Goal: Task Accomplishment & Management: Use online tool/utility

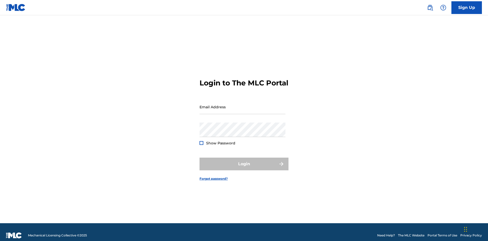
scroll to position [7, 0]
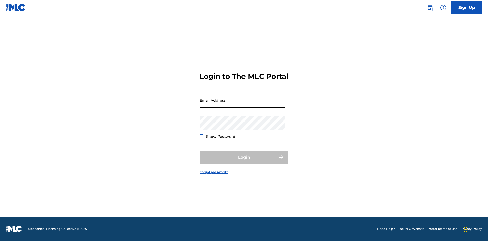
click at [242, 104] on input "Email Address" at bounding box center [242, 100] width 86 height 14
type input "[EMAIL_ADDRESS][DOMAIN_NAME]"
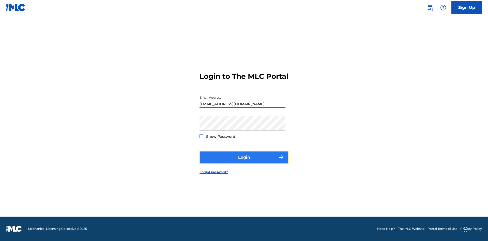
click at [244, 162] on button "Login" at bounding box center [243, 157] width 89 height 13
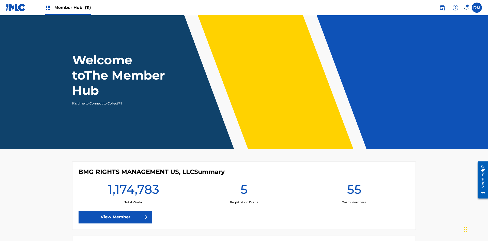
click at [72, 7] on span "Member Hub (11)" at bounding box center [72, 8] width 37 height 6
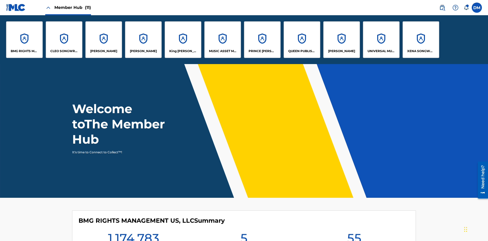
scroll to position [18, 0]
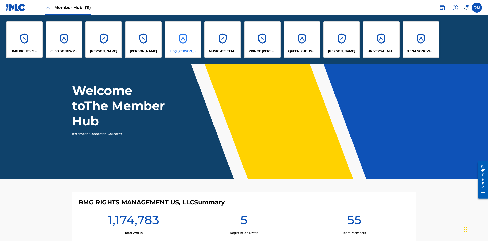
click at [183, 51] on p "King [PERSON_NAME]" at bounding box center [183, 51] width 28 height 5
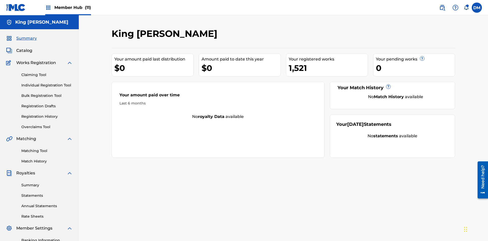
scroll to position [42, 0]
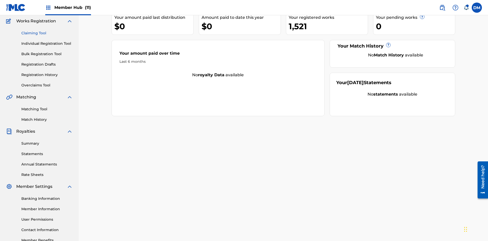
click at [47, 33] on link "Claiming Tool" at bounding box center [46, 32] width 51 height 5
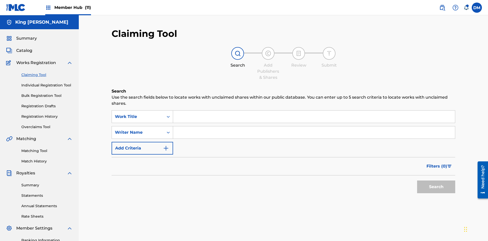
scroll to position [74, 0]
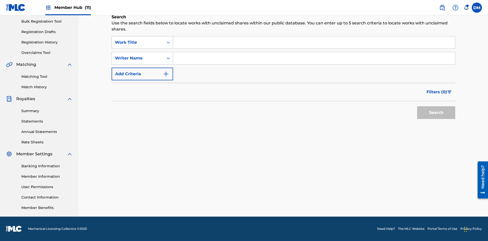
click at [138, 42] on div "Work Title" at bounding box center [138, 42] width 46 height 6
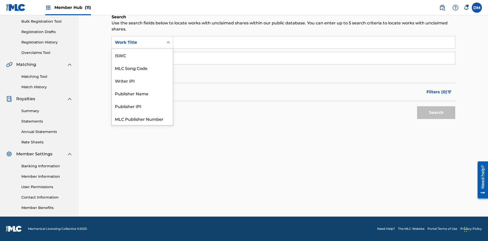
scroll to position [13, 0]
click at [142, 49] on div "ISWC" at bounding box center [142, 42] width 61 height 13
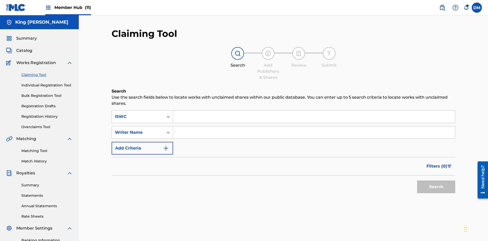
scroll to position [74, 0]
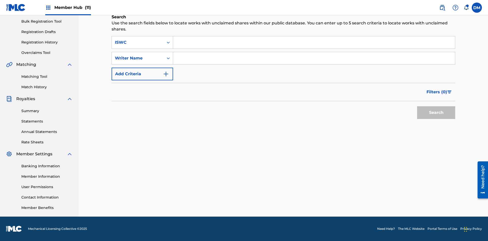
click at [314, 42] on input "Search Form" at bounding box center [314, 42] width 282 height 12
type input "T9645292484"
click at [436, 113] on button "Search" at bounding box center [436, 112] width 38 height 13
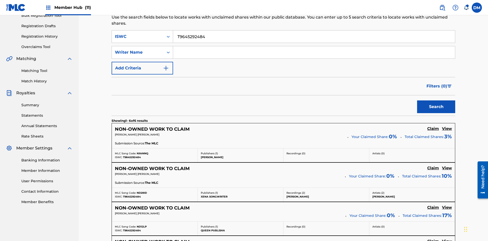
click at [314, 37] on input "T9645292484" at bounding box center [314, 36] width 282 height 12
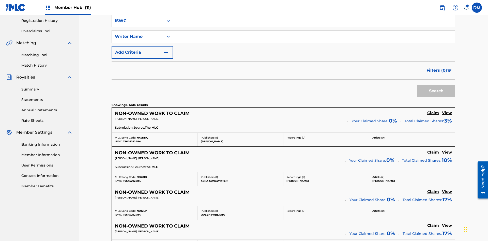
click at [314, 37] on input "Search Form" at bounding box center [314, 36] width 282 height 12
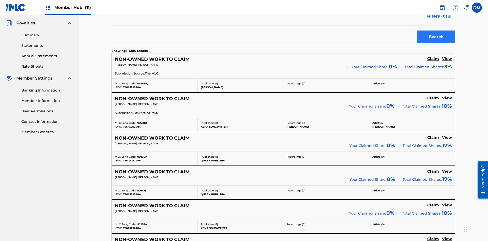
type input "[PERSON_NAME] [PERSON_NAME]"
click at [436, 37] on button "Search" at bounding box center [436, 36] width 38 height 13
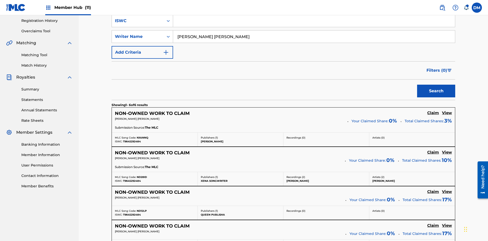
click at [314, 37] on input "[PERSON_NAME] [PERSON_NAME]" at bounding box center [314, 36] width 282 height 12
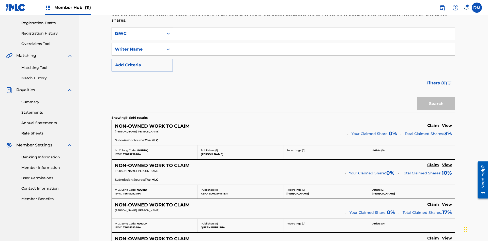
click at [138, 34] on div "ISWC" at bounding box center [138, 33] width 46 height 6
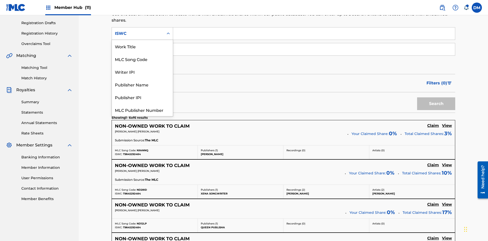
scroll to position [13, 0]
click at [142, 40] on div "Work Title" at bounding box center [142, 33] width 61 height 13
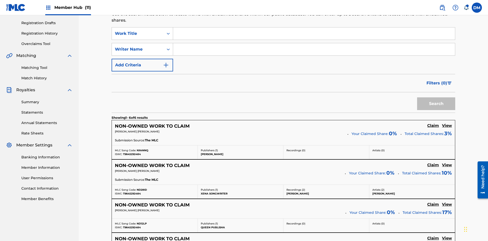
scroll to position [80, 0]
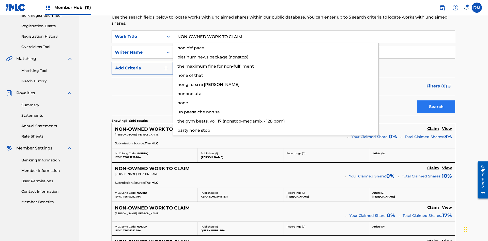
type input "NON-OWNED WORK TO CLAIM"
click at [436, 100] on button "Search" at bounding box center [436, 106] width 38 height 13
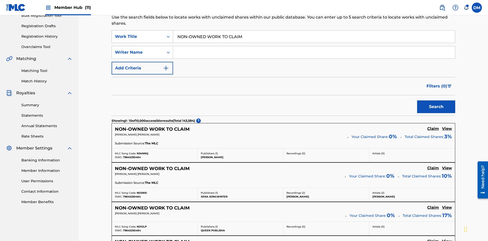
click at [314, 37] on input "NON-OWNED WORK TO CLAIM" at bounding box center [314, 36] width 282 height 12
click at [138, 34] on div "Work Title" at bounding box center [138, 37] width 46 height 6
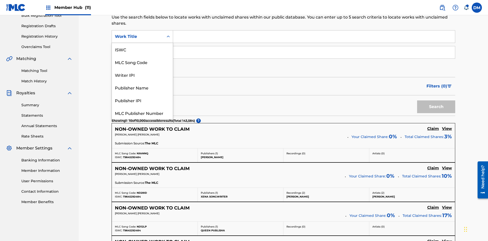
click at [142, 56] on div "MLC Song Code" at bounding box center [142, 62] width 61 height 13
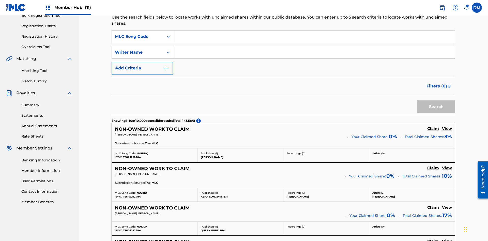
click at [314, 37] on input "Search Form" at bounding box center [314, 36] width 282 height 12
type input "RB0ZQR"
click at [436, 100] on button "Search" at bounding box center [436, 106] width 38 height 13
click at [314, 41] on input "RB0ZQR" at bounding box center [314, 36] width 282 height 12
click at [138, 40] on div "MLC Song Code" at bounding box center [138, 37] width 46 height 6
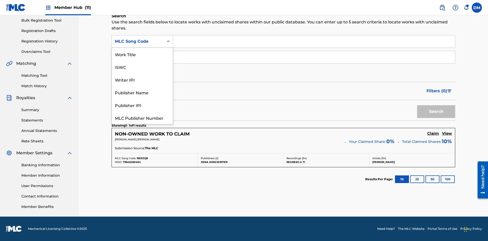
scroll to position [75, 0]
click at [142, 73] on div "Writer IPI" at bounding box center [142, 79] width 61 height 13
click at [436, 111] on button "Search" at bounding box center [436, 111] width 38 height 13
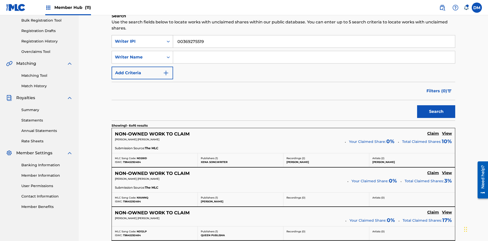
click at [314, 37] on input "00369275519" at bounding box center [314, 41] width 282 height 12
click at [138, 38] on div "Writer IPI" at bounding box center [138, 41] width 46 height 6
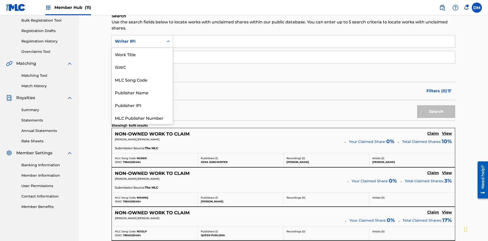
click at [142, 86] on div "Publisher Name" at bounding box center [142, 92] width 61 height 13
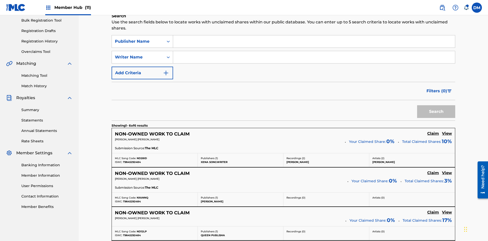
click at [314, 37] on input "Search Form" at bounding box center [314, 41] width 282 height 12
type input "Xena Songwriter"
click at [436, 105] on button "Search" at bounding box center [436, 111] width 38 height 13
click at [314, 37] on input "Xena Songwriter" at bounding box center [314, 41] width 282 height 12
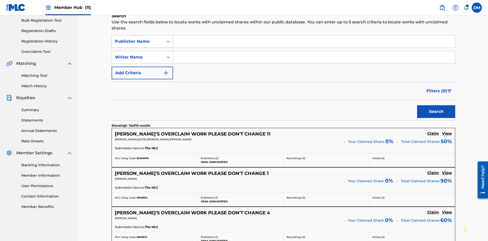
click at [138, 38] on div "Publisher Name" at bounding box center [138, 41] width 46 height 6
click at [314, 37] on input "Search Form" at bounding box center [314, 41] width 282 height 12
type input "99184874065"
click at [436, 105] on button "Search" at bounding box center [436, 111] width 38 height 13
click at [314, 37] on input "99184874065" at bounding box center [314, 41] width 282 height 12
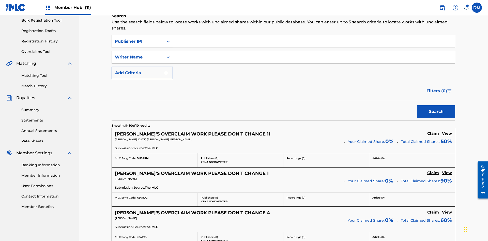
click at [138, 38] on div "Publisher IPI" at bounding box center [138, 41] width 46 height 6
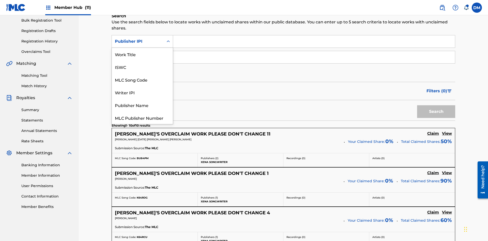
click at [142, 111] on div "MLC Publisher Number" at bounding box center [142, 117] width 61 height 13
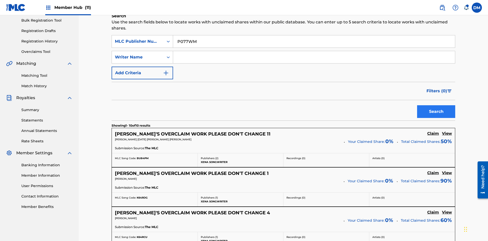
type input "P077WM"
click at [436, 105] on button "Search" at bounding box center [436, 111] width 38 height 13
click at [314, 37] on input "P077WM" at bounding box center [314, 41] width 282 height 12
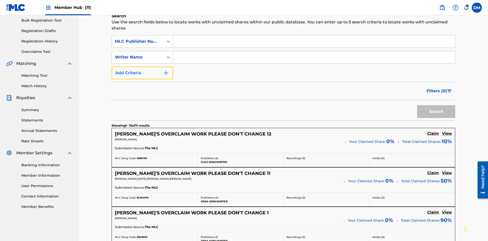
click at [142, 67] on button "Add Criteria" at bounding box center [141, 73] width 61 height 13
click at [138, 38] on div "MLC Publisher Number" at bounding box center [138, 41] width 46 height 6
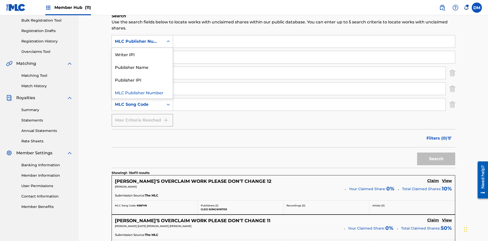
click at [142, 60] on div "Publisher Name" at bounding box center [142, 66] width 61 height 13
click at [138, 54] on div "Writer Name" at bounding box center [138, 57] width 46 height 6
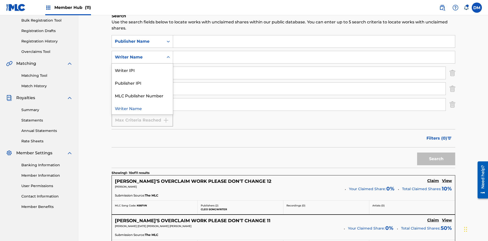
click at [142, 76] on div "Publisher IPI" at bounding box center [142, 82] width 61 height 13
click at [314, 37] on input "Search Form" at bounding box center [314, 41] width 282 height 12
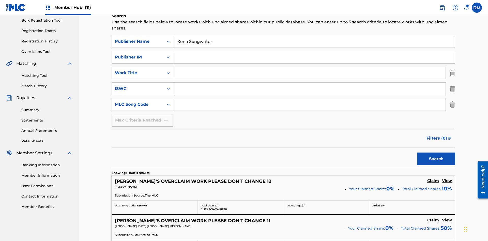
type input "Xena Songwriter"
click at [314, 51] on input "Search Form" at bounding box center [314, 57] width 282 height 12
type input "99184874065"
click at [309, 67] on input "Search Form" at bounding box center [309, 73] width 272 height 12
type input "NON-OWNED WORK TO CLAIM"
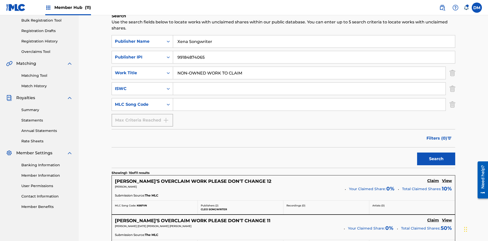
click at [309, 83] on input "Search Form" at bounding box center [309, 89] width 272 height 12
click at [309, 98] on input "Search Form" at bounding box center [309, 104] width 272 height 12
type input "RB0ZQR"
click at [436, 152] on button "Search" at bounding box center [436, 158] width 38 height 13
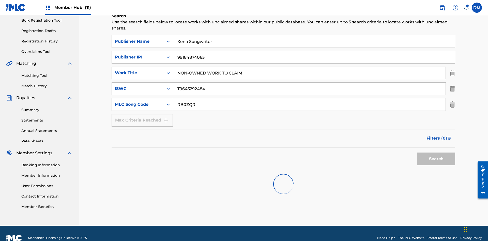
click at [452, 67] on img "Search Form" at bounding box center [452, 73] width 6 height 13
click at [452, 82] on img "Search Form" at bounding box center [452, 88] width 6 height 13
click at [309, 98] on input "RB0ZQR" at bounding box center [309, 104] width 272 height 12
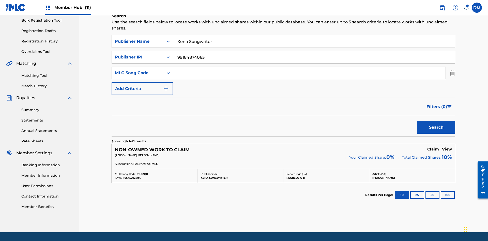
click at [314, 37] on input "Xena Songwriter" at bounding box center [314, 41] width 282 height 12
click at [314, 51] on input "99184874065" at bounding box center [314, 57] width 282 height 12
click at [138, 38] on div "Publisher Name" at bounding box center [138, 41] width 46 height 6
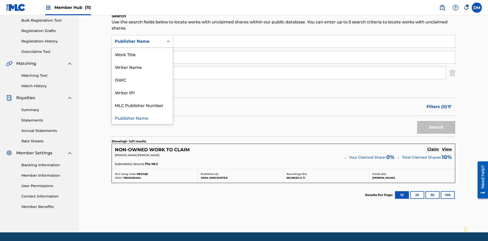
click at [142, 86] on div "Writer IPI" at bounding box center [142, 92] width 61 height 13
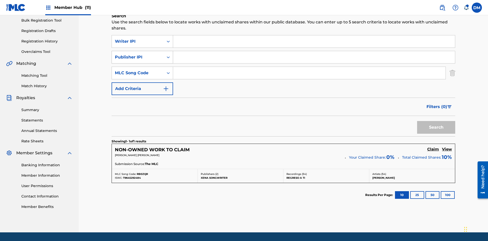
click at [138, 54] on div "Publisher IPI" at bounding box center [138, 57] width 46 height 6
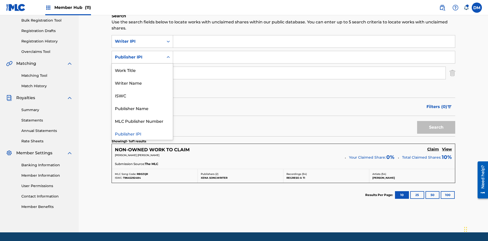
click at [142, 114] on div "MLC Publisher Number" at bounding box center [142, 120] width 61 height 13
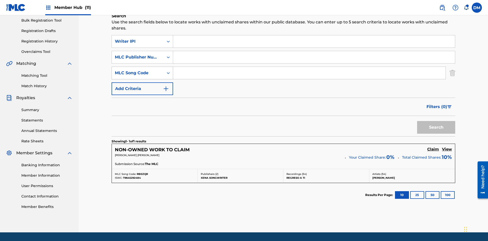
click at [138, 70] on div "MLC Song Code" at bounding box center [138, 73] width 46 height 6
click at [314, 37] on input "Search Form" at bounding box center [314, 41] width 282 height 12
type input "00369275519"
click at [314, 51] on input "Search Form" at bounding box center [314, 57] width 282 height 12
type input "P077WM"
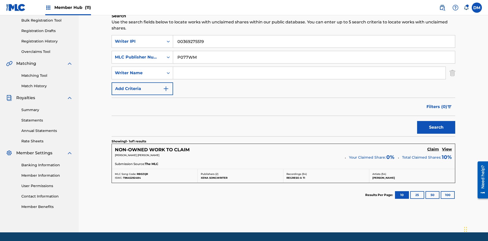
click at [309, 67] on input "Search Form" at bounding box center [309, 73] width 272 height 12
type input "[PERSON_NAME] [PERSON_NAME]"
